Goal: Book appointment/travel/reservation

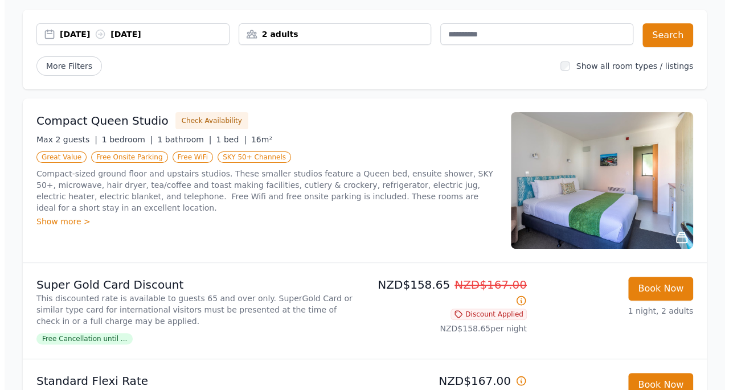
scroll to position [51, 0]
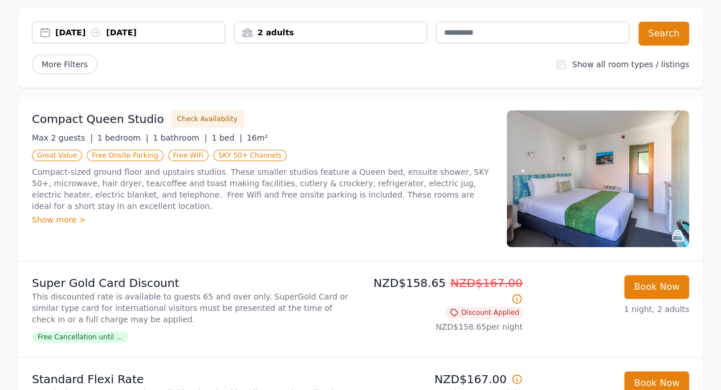
click at [643, 195] on img at bounding box center [598, 179] width 182 height 137
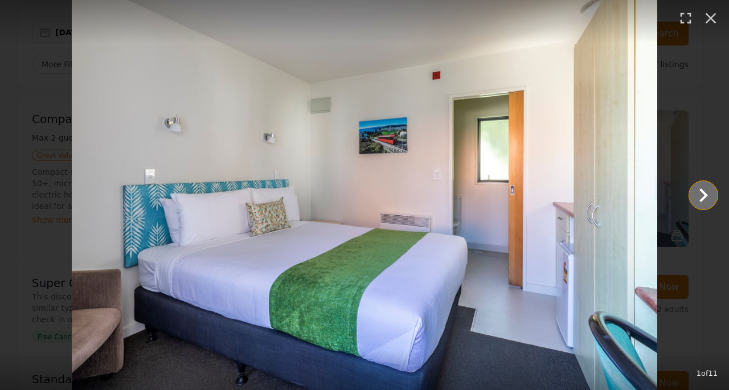
click at [704, 198] on icon "Show slide 2 of 11" at bounding box center [704, 196] width 9 height 14
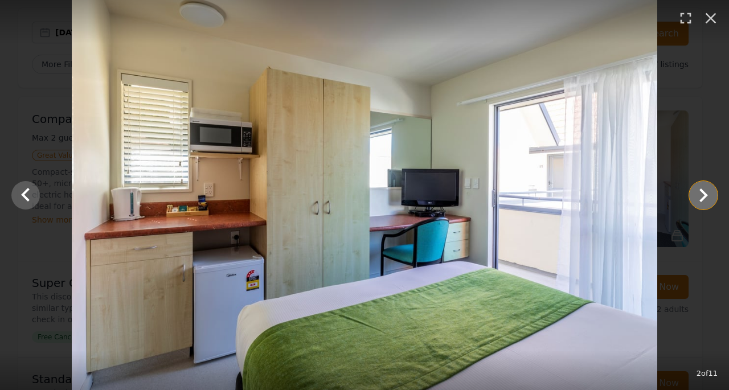
click at [706, 198] on icon "Show slide 3 of 11" at bounding box center [703, 195] width 27 height 27
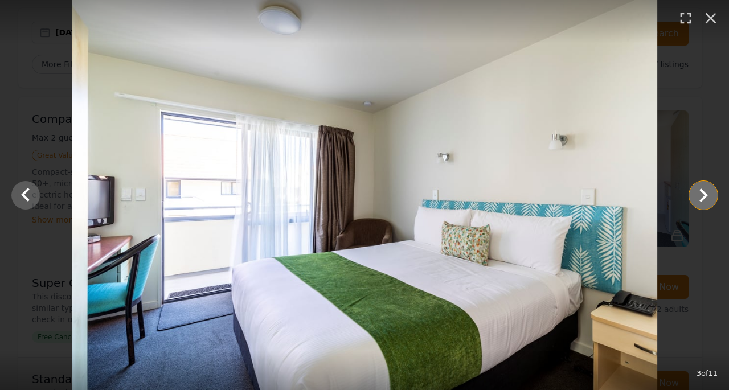
click at [706, 198] on icon "Show slide 4 of 11" at bounding box center [703, 195] width 27 height 27
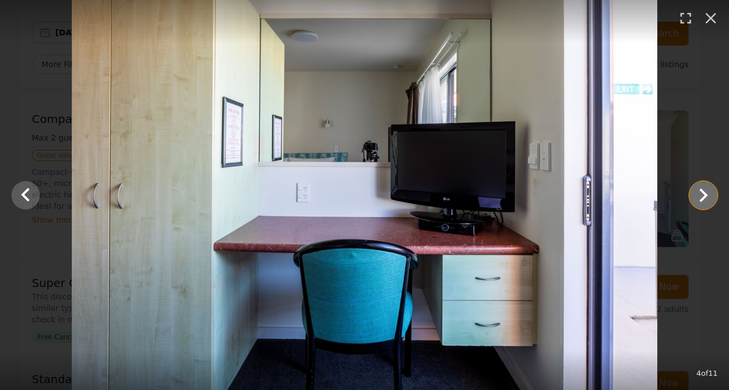
click at [706, 198] on icon "Show slide 5 of 11" at bounding box center [703, 195] width 27 height 27
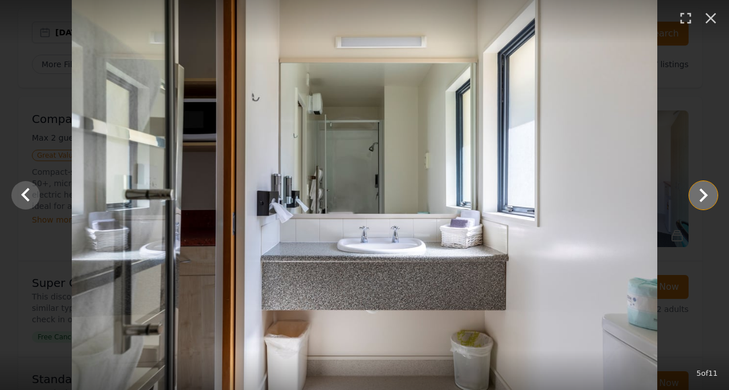
click at [706, 198] on icon "Show slide 6 of 11" at bounding box center [703, 195] width 27 height 27
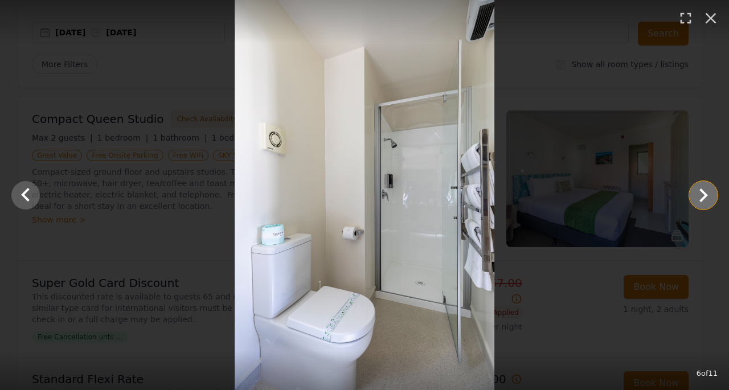
click at [706, 198] on icon "Show slide 7 of 11" at bounding box center [703, 195] width 27 height 27
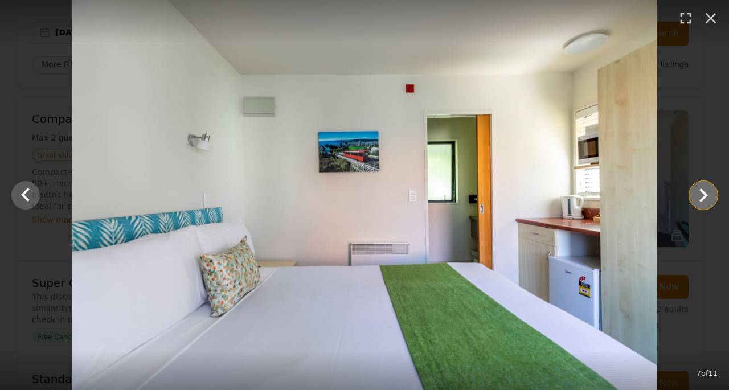
click at [706, 198] on icon "Show slide 8 of 11" at bounding box center [703, 195] width 27 height 27
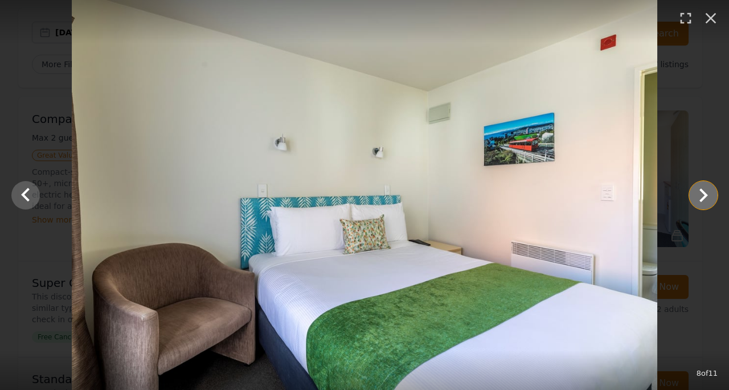
click at [706, 198] on icon "Show slide 9 of 11" at bounding box center [703, 195] width 27 height 27
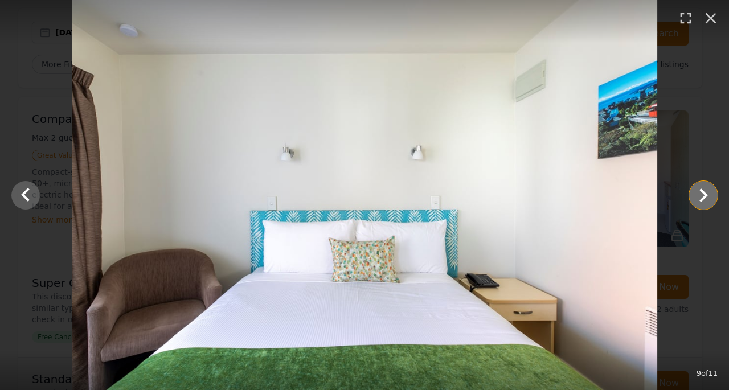
click at [706, 198] on icon "Show slide 10 of 11" at bounding box center [703, 195] width 27 height 27
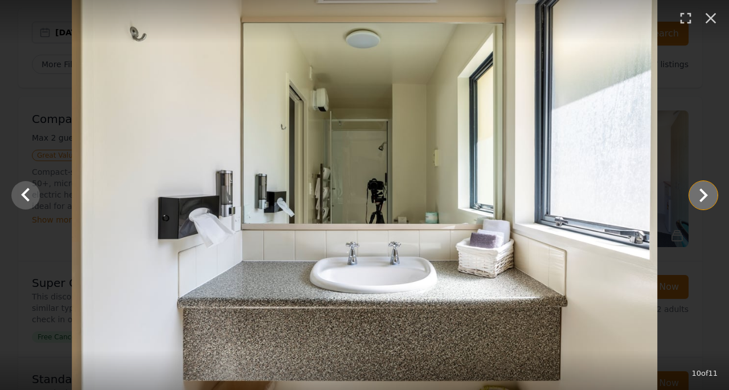
click at [706, 198] on icon "Show slide 11 of 11" at bounding box center [703, 195] width 27 height 27
